Goal: Task Accomplishment & Management: Manage account settings

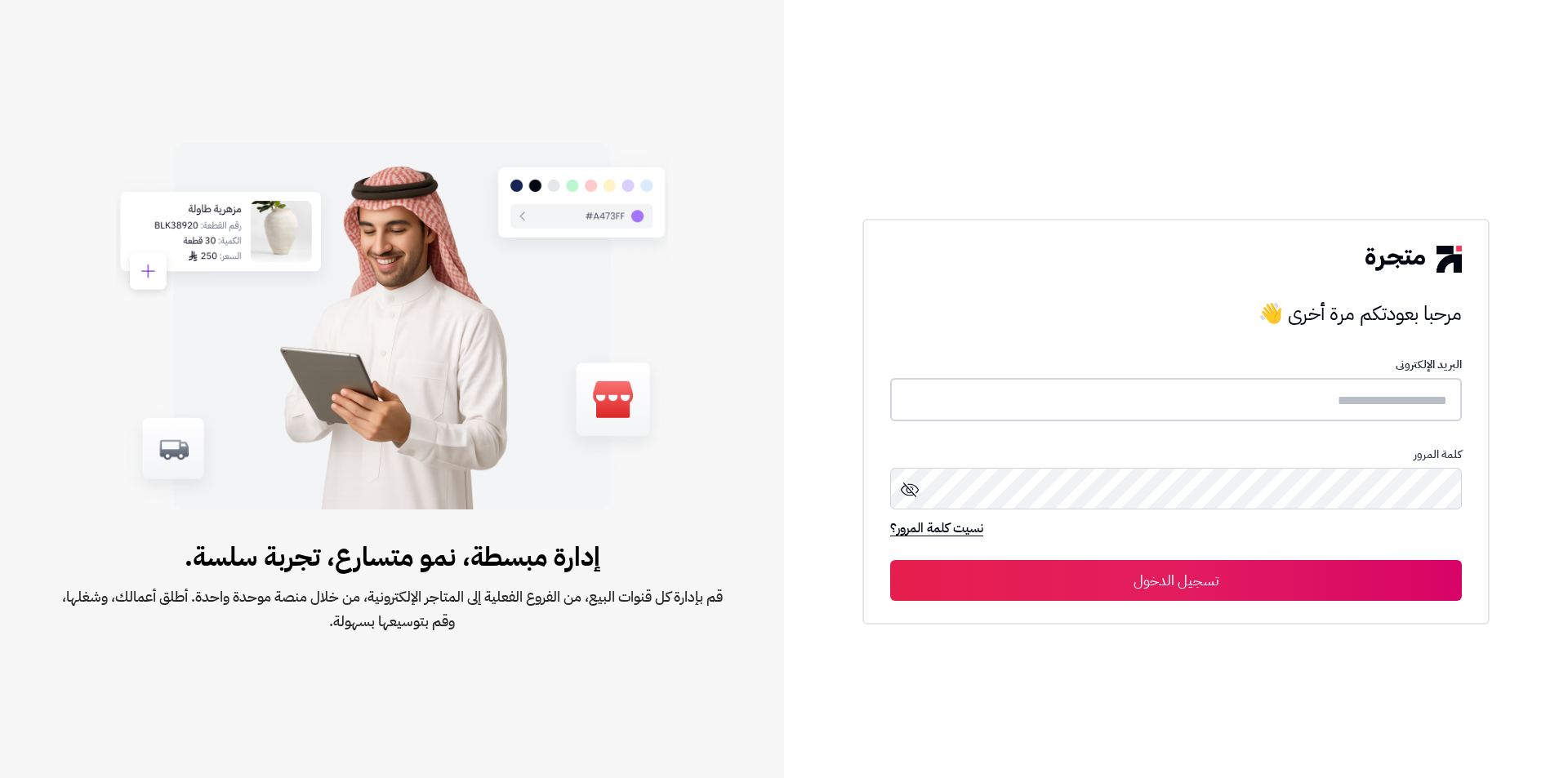
type input "**********"
click at [1134, 574] on button "تسجيل الدخول" at bounding box center [1175, 580] width 571 height 41
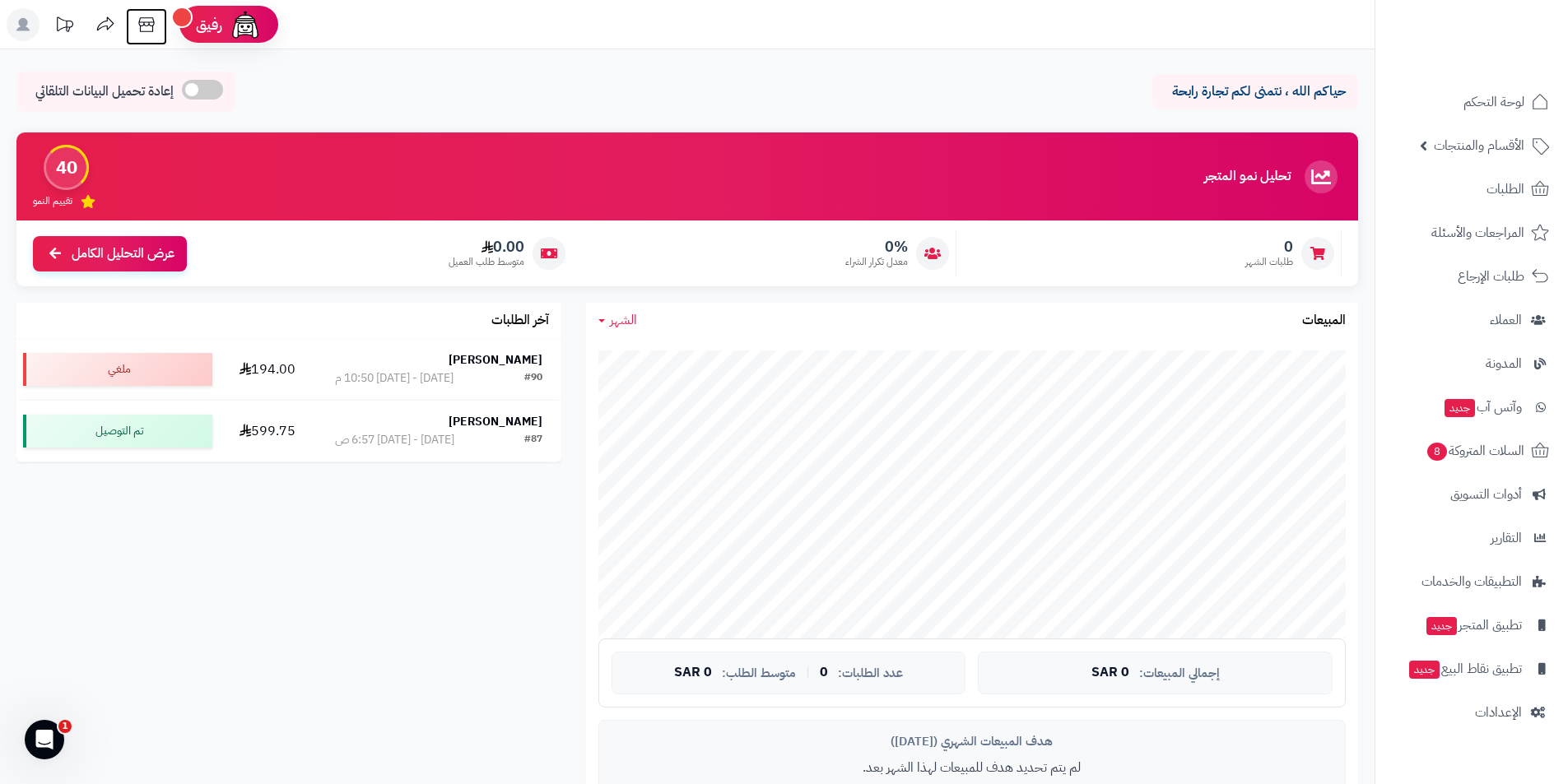
click at [139, 17] on icon at bounding box center [146, 24] width 33 height 33
